Goal: Navigation & Orientation: Go to known website

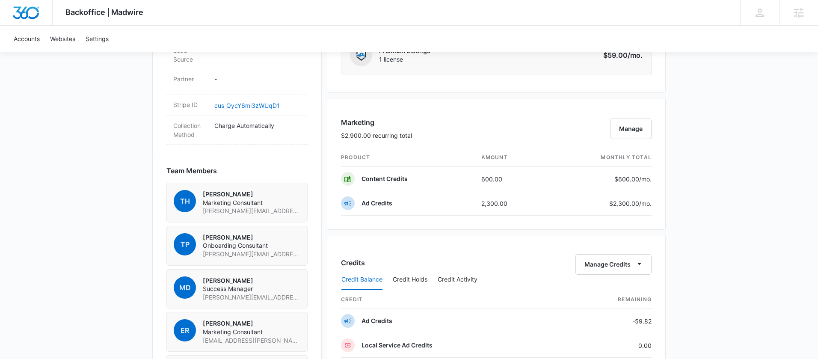
scroll to position [531, 0]
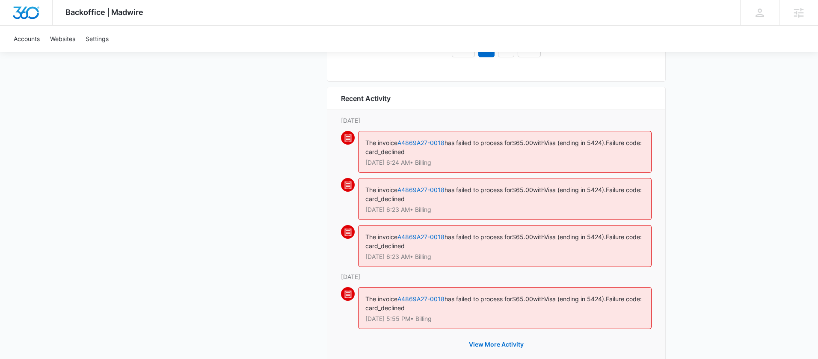
scroll to position [1021, 0]
